Goal: Check status: Check status

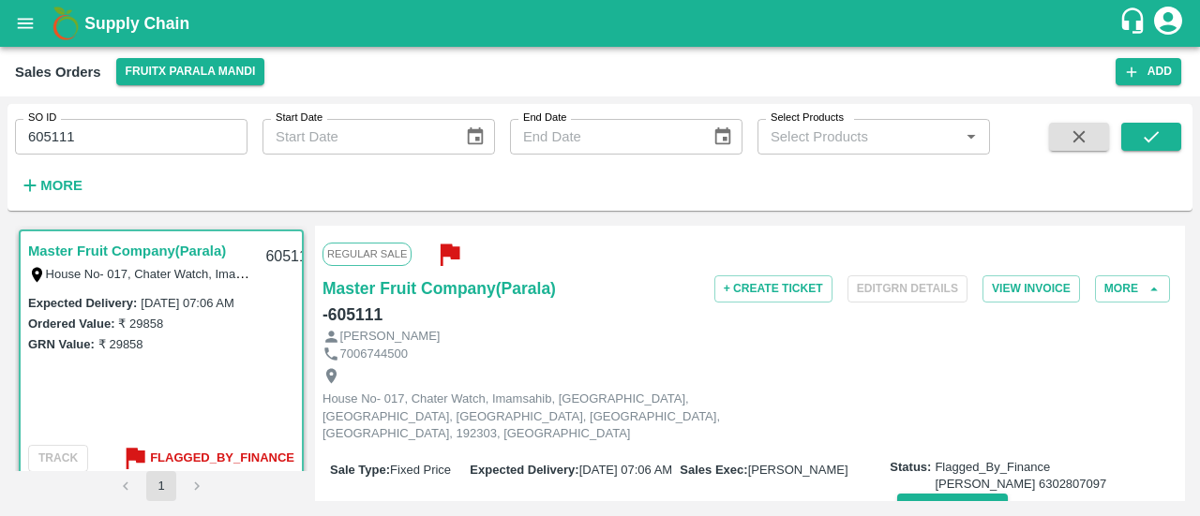
scroll to position [663, 0]
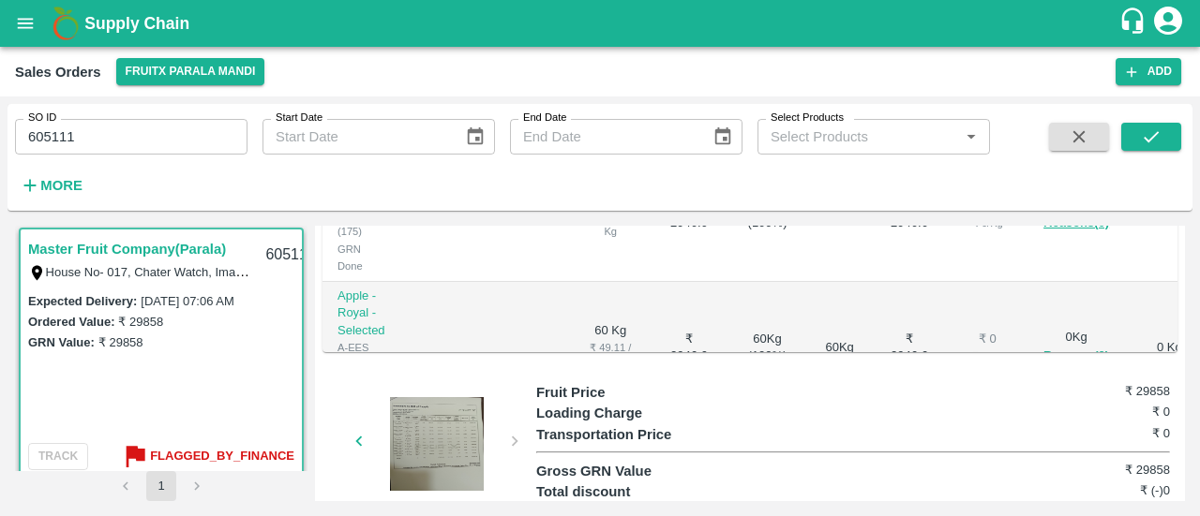
drag, startPoint x: 0, startPoint y: 0, endPoint x: 127, endPoint y: 125, distance: 178.3
click at [127, 125] on input "605111" at bounding box center [131, 137] width 232 height 36
type input "6"
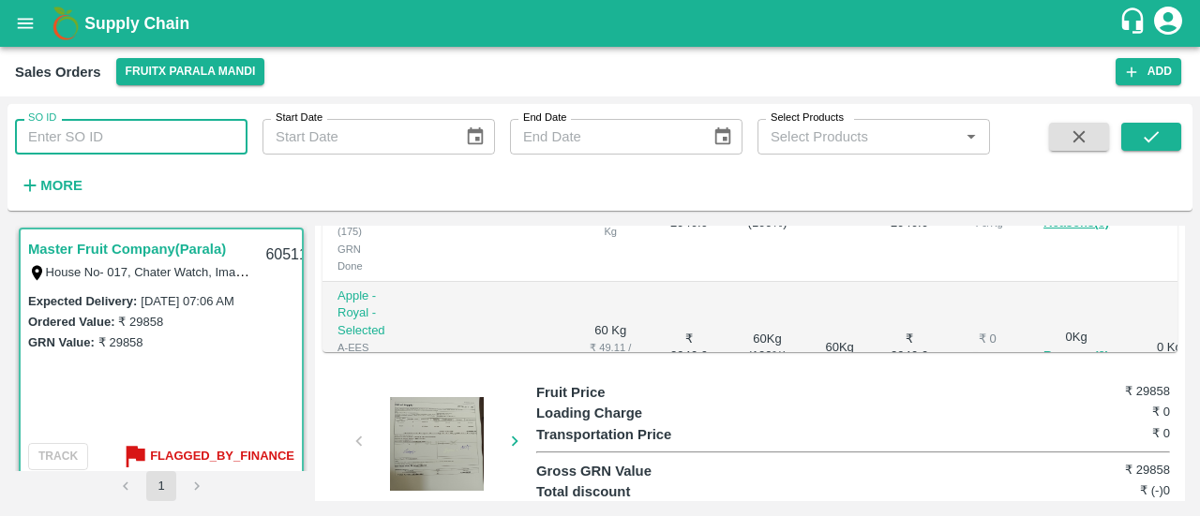
paste input "text"
type input "604006"
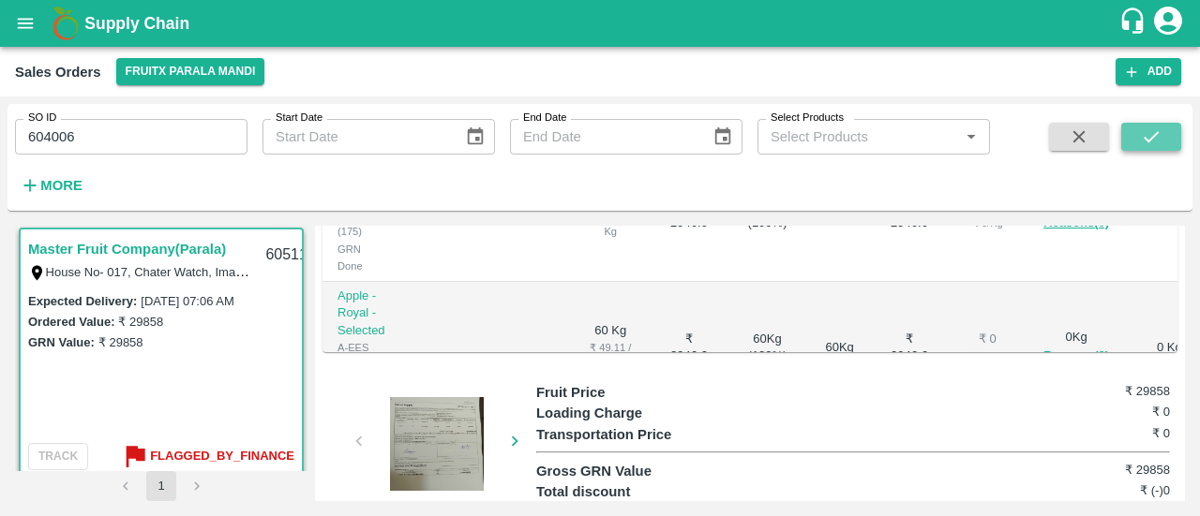
click at [1157, 130] on icon "submit" at bounding box center [1151, 137] width 21 height 21
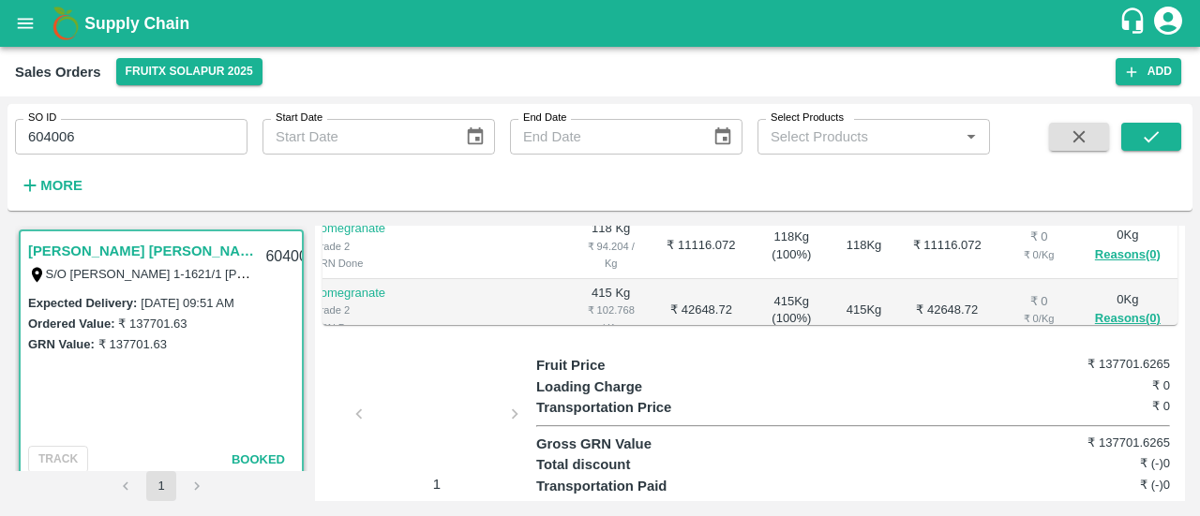
scroll to position [0, 34]
click at [398, 380] on div at bounding box center [436, 419] width 141 height 99
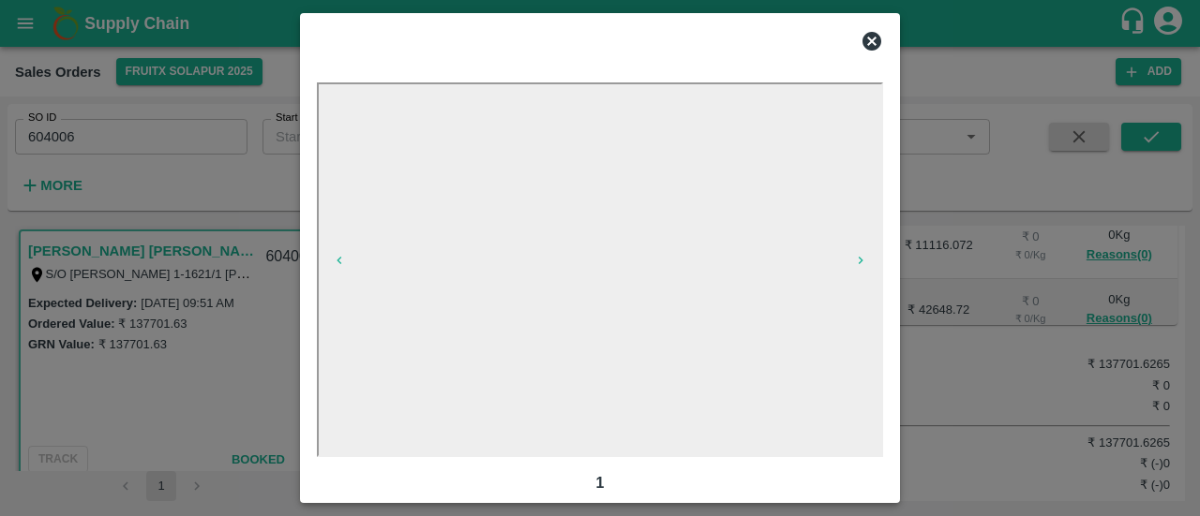
click at [875, 42] on icon at bounding box center [871, 41] width 19 height 19
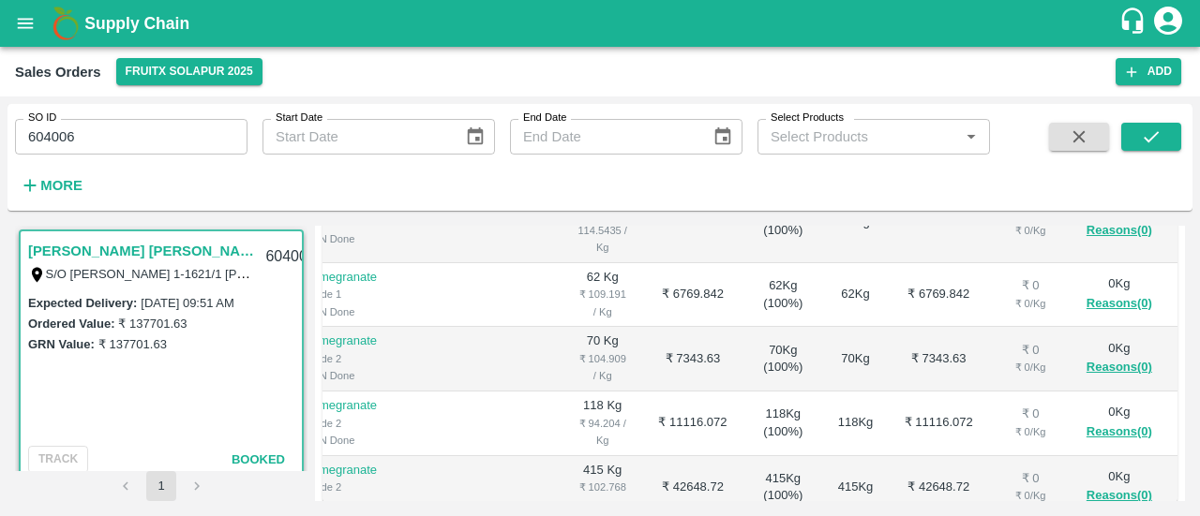
scroll to position [491, 0]
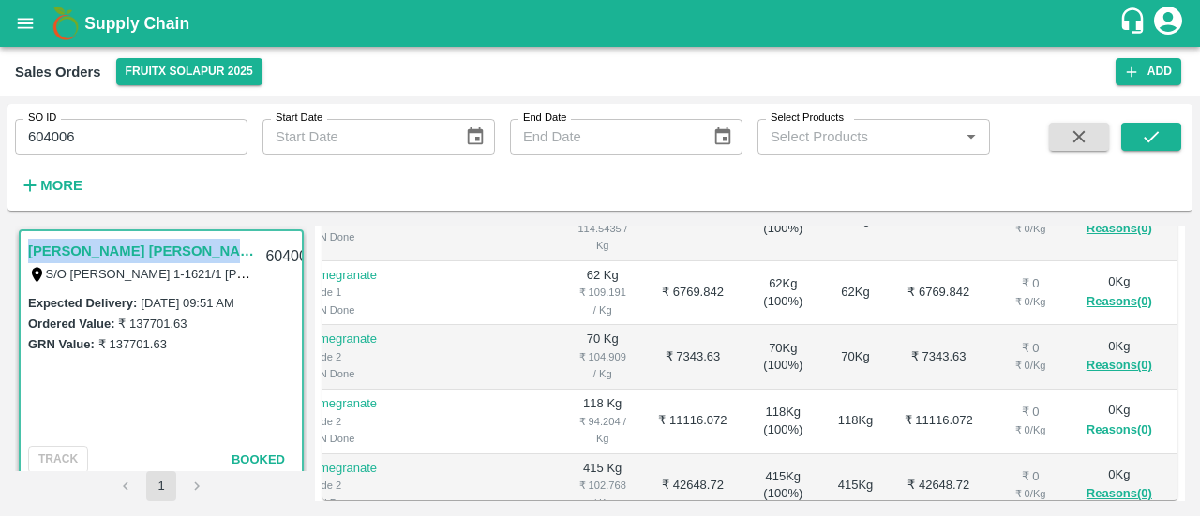
drag, startPoint x: 235, startPoint y: 246, endPoint x: 26, endPoint y: 248, distance: 209.0
click at [26, 248] on div "[PERSON_NAME] [PERSON_NAME] (BM3) S/O [PERSON_NAME] 1-1621/1 [PERSON_NAME], Sad…" at bounding box center [161, 261] width 281 height 60
copy link "[PERSON_NAME] [PERSON_NAME] (BM3)"
